Goal: Task Accomplishment & Management: Use online tool/utility

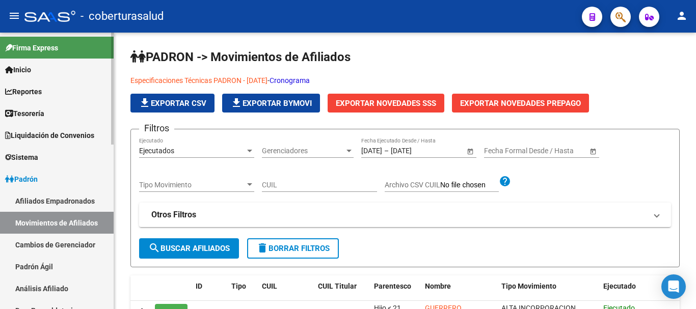
click at [63, 202] on link "Afiliados Empadronados" at bounding box center [57, 201] width 114 height 22
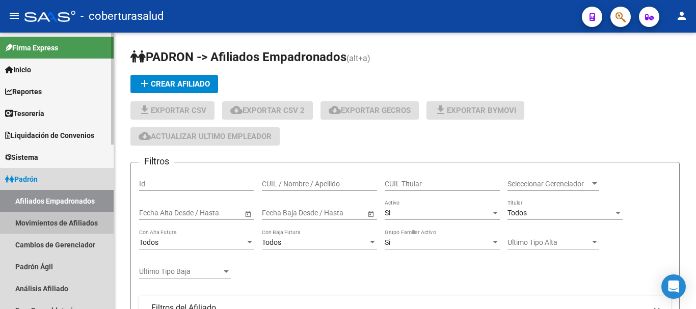
click at [58, 221] on link "Movimientos de Afiliados" at bounding box center [57, 223] width 114 height 22
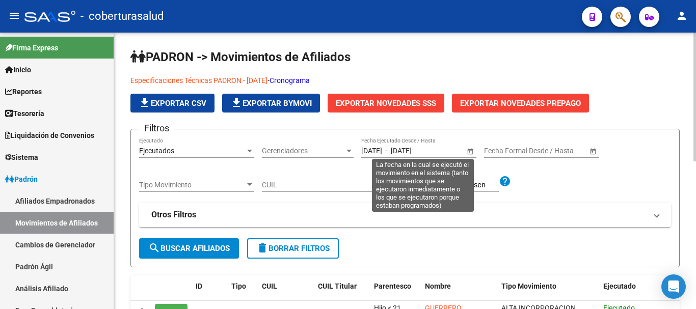
click at [472, 150] on span "Open calendar" at bounding box center [470, 151] width 24 height 24
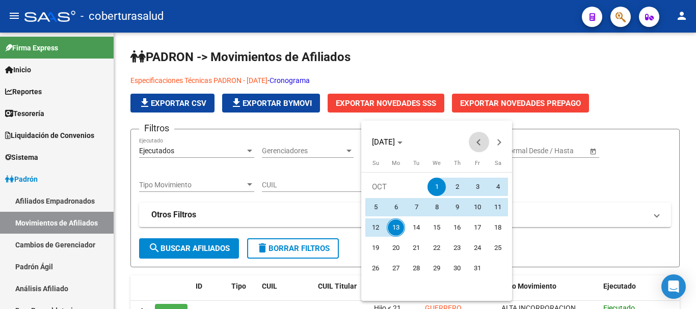
click at [478, 141] on button "Previous month" at bounding box center [479, 142] width 20 height 20
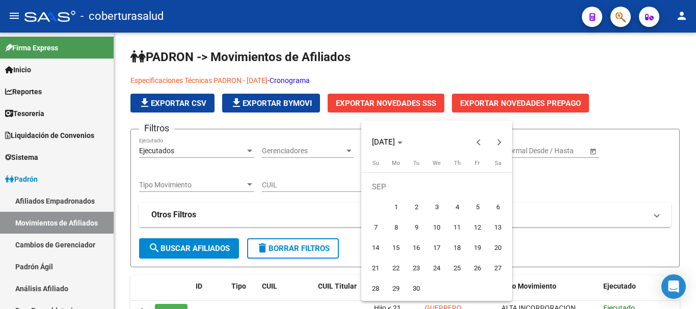
click at [376, 248] on span "14" at bounding box center [375, 248] width 18 height 18
type input "[DATE]"
click at [502, 142] on span "Next month" at bounding box center [499, 142] width 20 height 20
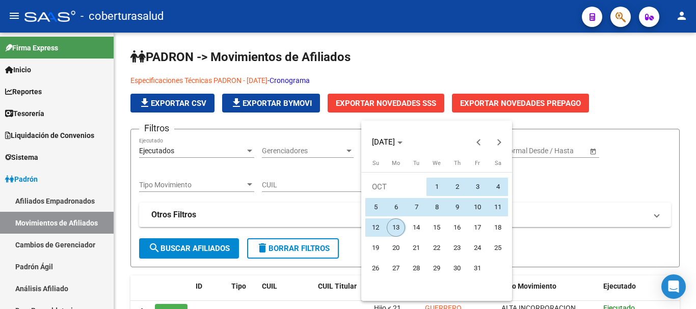
click at [396, 231] on span "13" at bounding box center [396, 228] width 18 height 18
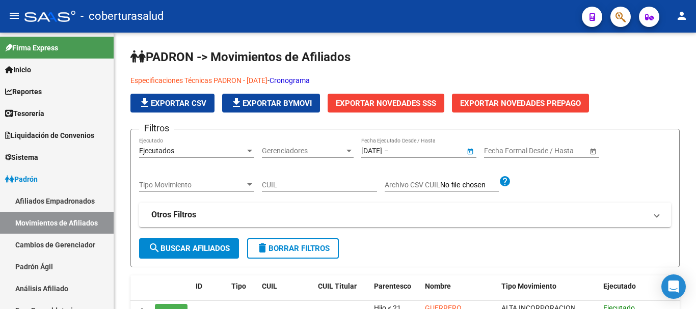
type input "[DATE]"
click at [182, 251] on span "search Buscar Afiliados" at bounding box center [189, 248] width 82 height 9
click at [372, 102] on span "Exportar Novedades SSS" at bounding box center [386, 103] width 100 height 9
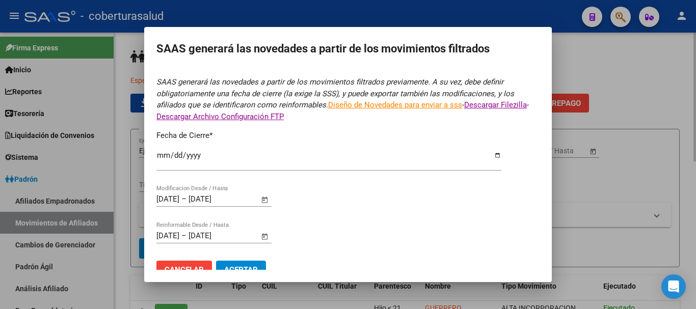
type input "[DATE]"
click at [309, 155] on input "[DATE]" at bounding box center [328, 159] width 345 height 16
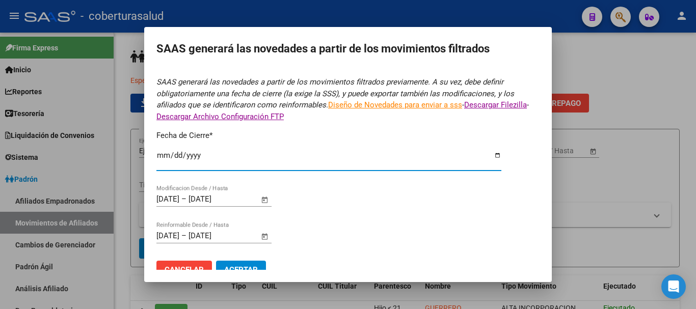
scroll to position [17, 0]
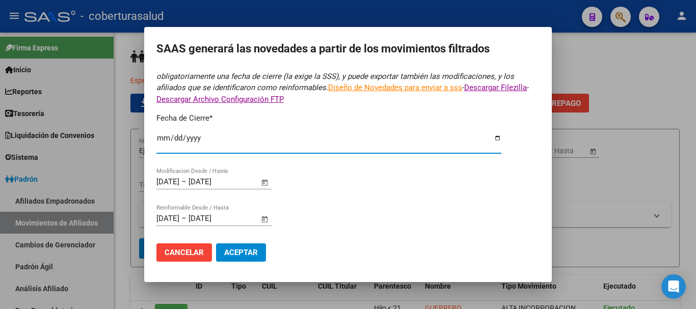
click at [241, 254] on span "Aceptar" at bounding box center [241, 252] width 34 height 9
